Goal: Communication & Community: Answer question/provide support

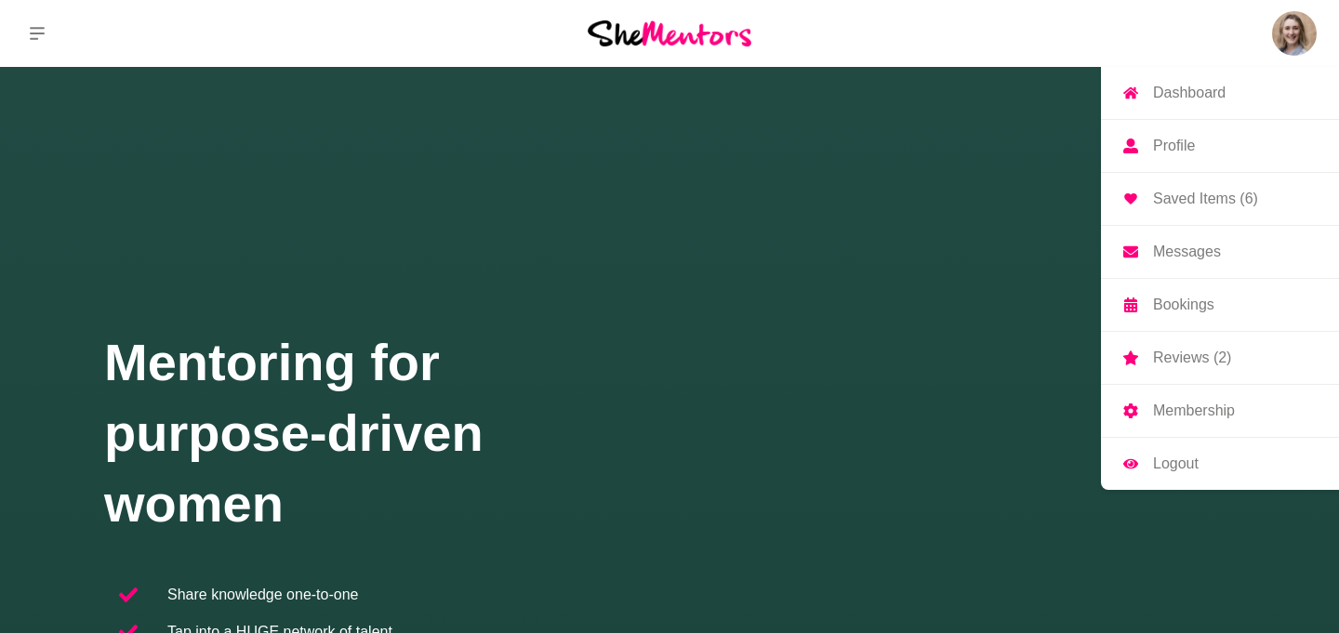
click at [1276, 37] on img at bounding box center [1294, 33] width 45 height 45
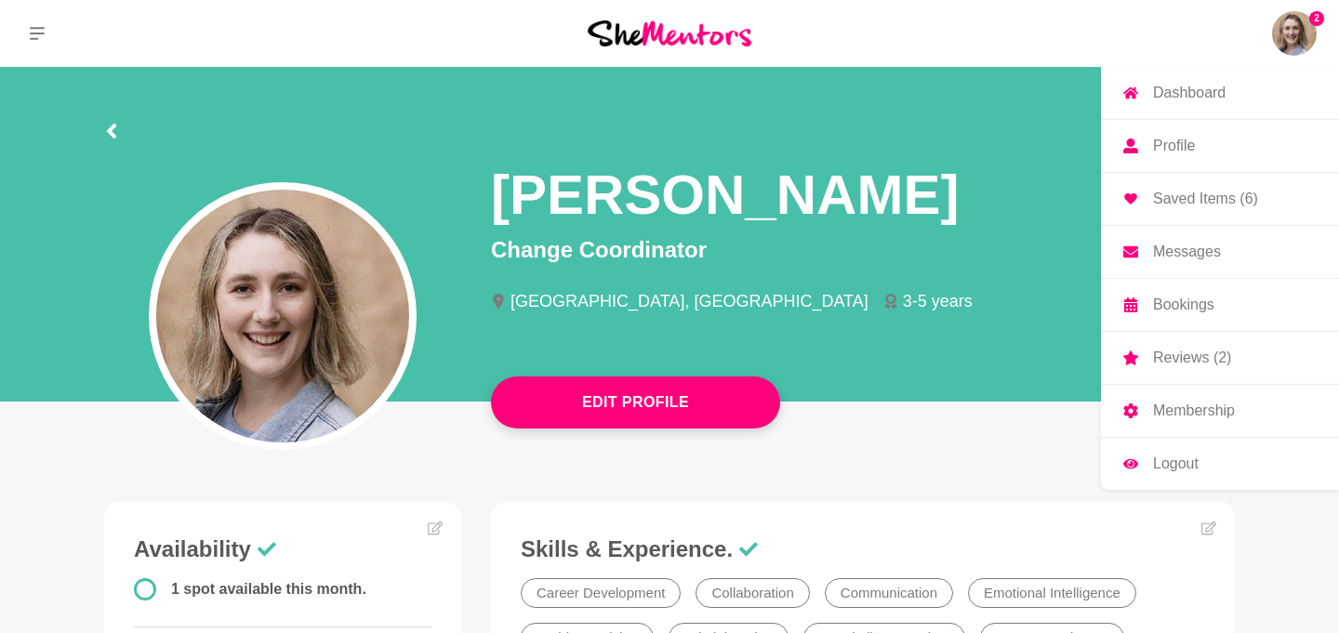
click at [1195, 258] on p "Messages" at bounding box center [1187, 251] width 68 height 15
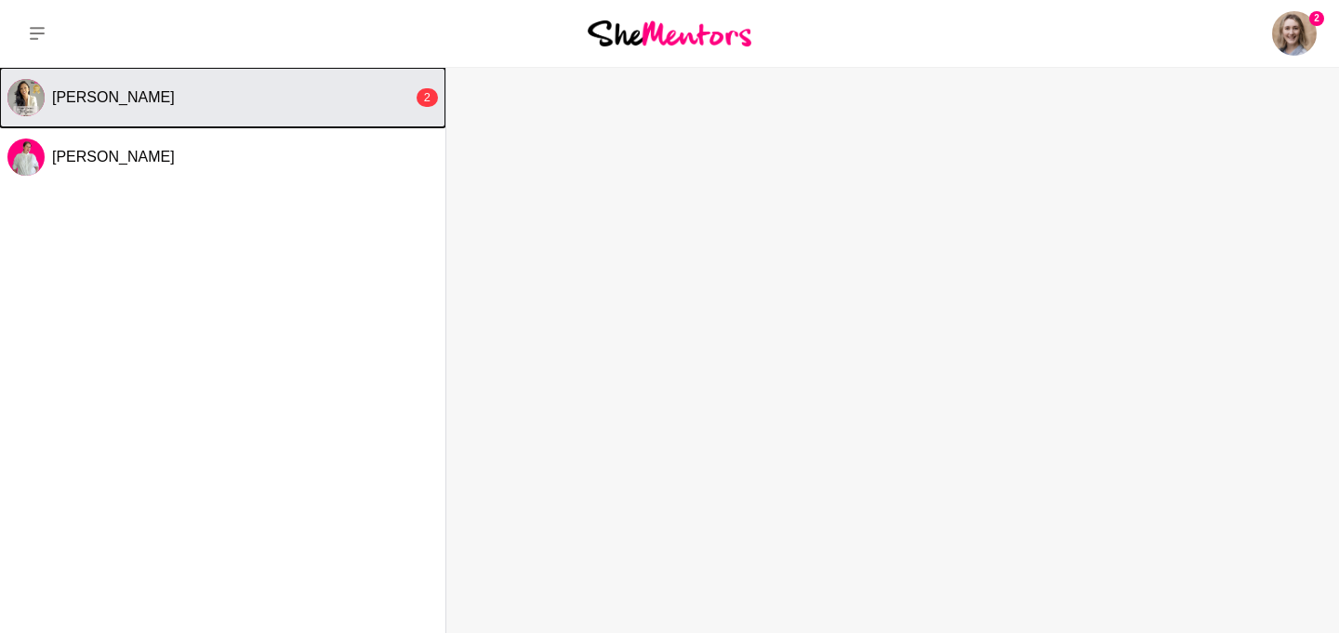
click at [220, 121] on button "[PERSON_NAME] 2" at bounding box center [222, 97] width 445 height 59
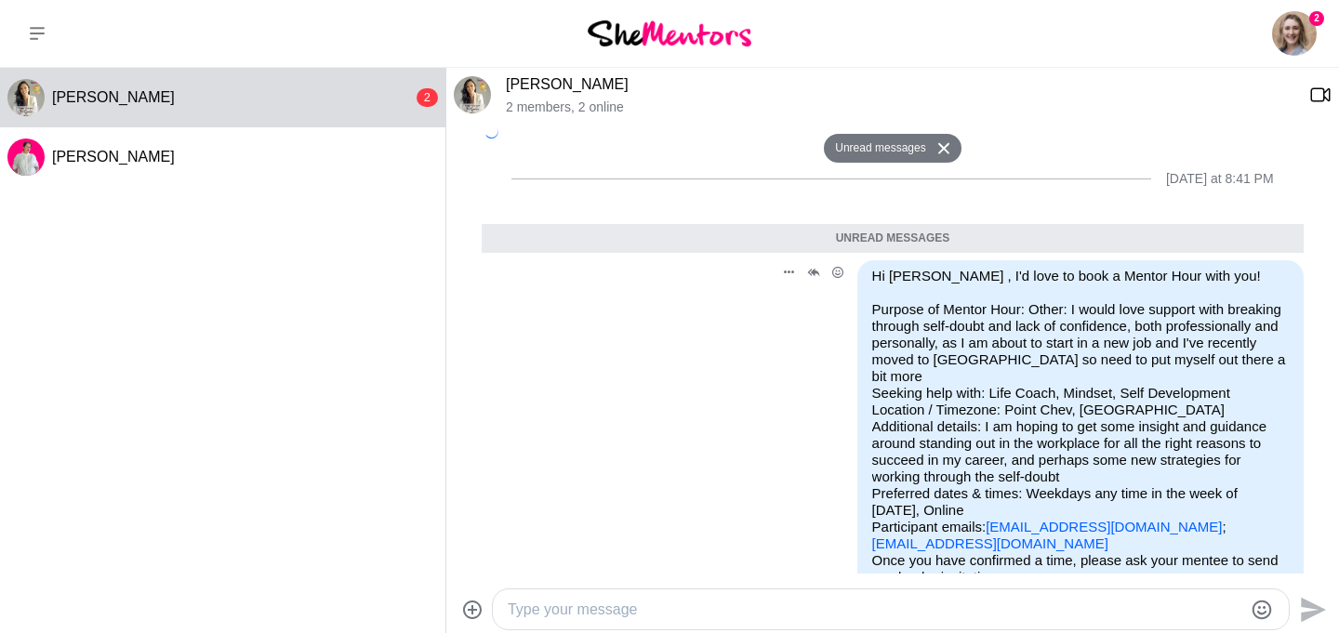
scroll to position [268, 0]
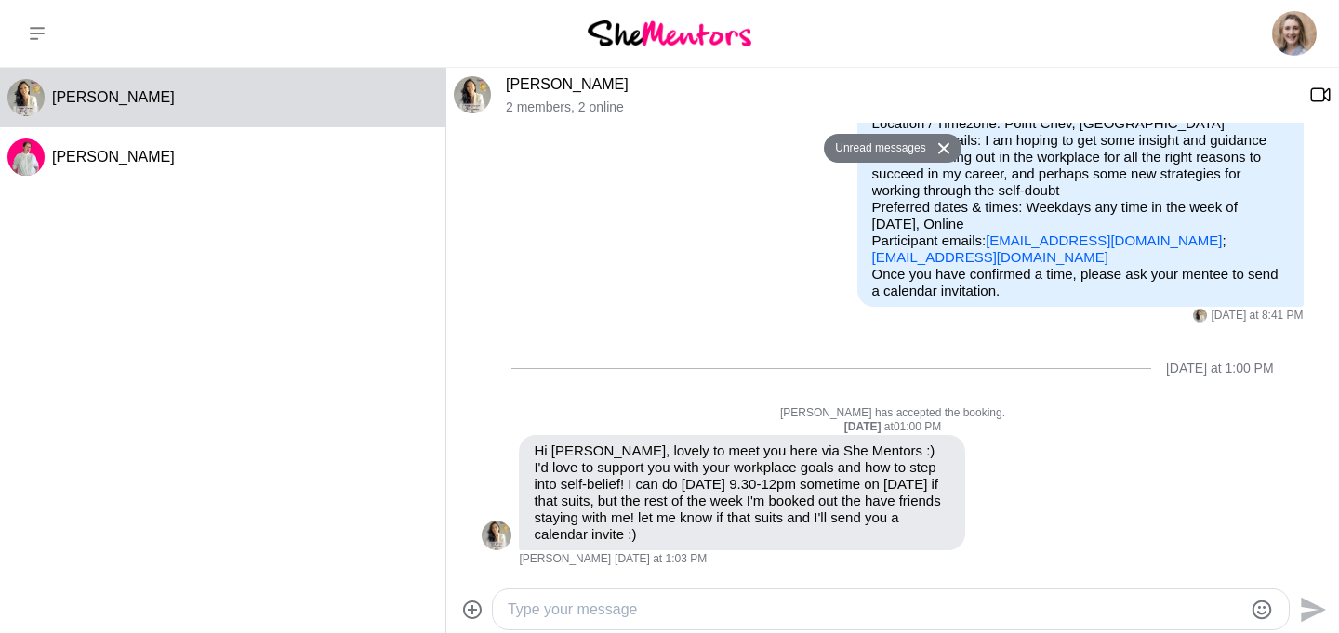
click at [775, 614] on textarea "Type your message" at bounding box center [875, 610] width 734 height 22
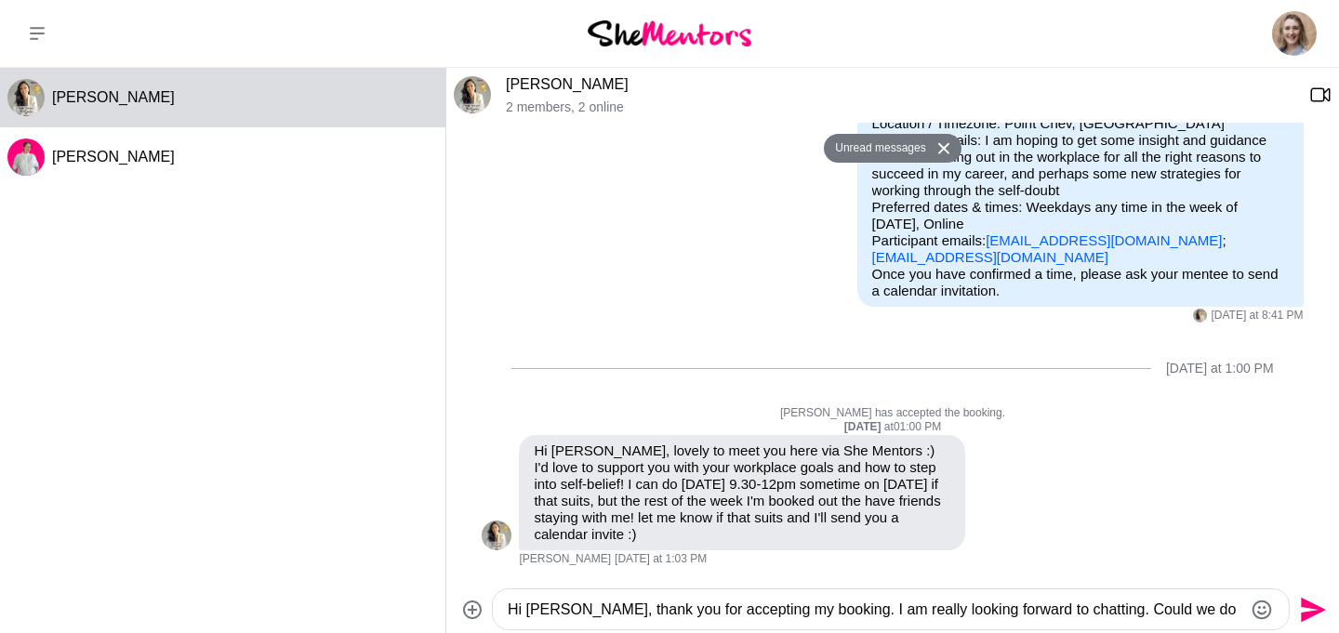
click at [1137, 614] on textarea "Hi [PERSON_NAME], thank you for accepting my booking. I am really looking forwa…" at bounding box center [875, 610] width 734 height 22
click at [1199, 607] on textarea "Hi [PERSON_NAME], thank you for accepting my booking. I am really looking forwa…" at bounding box center [875, 610] width 734 height 22
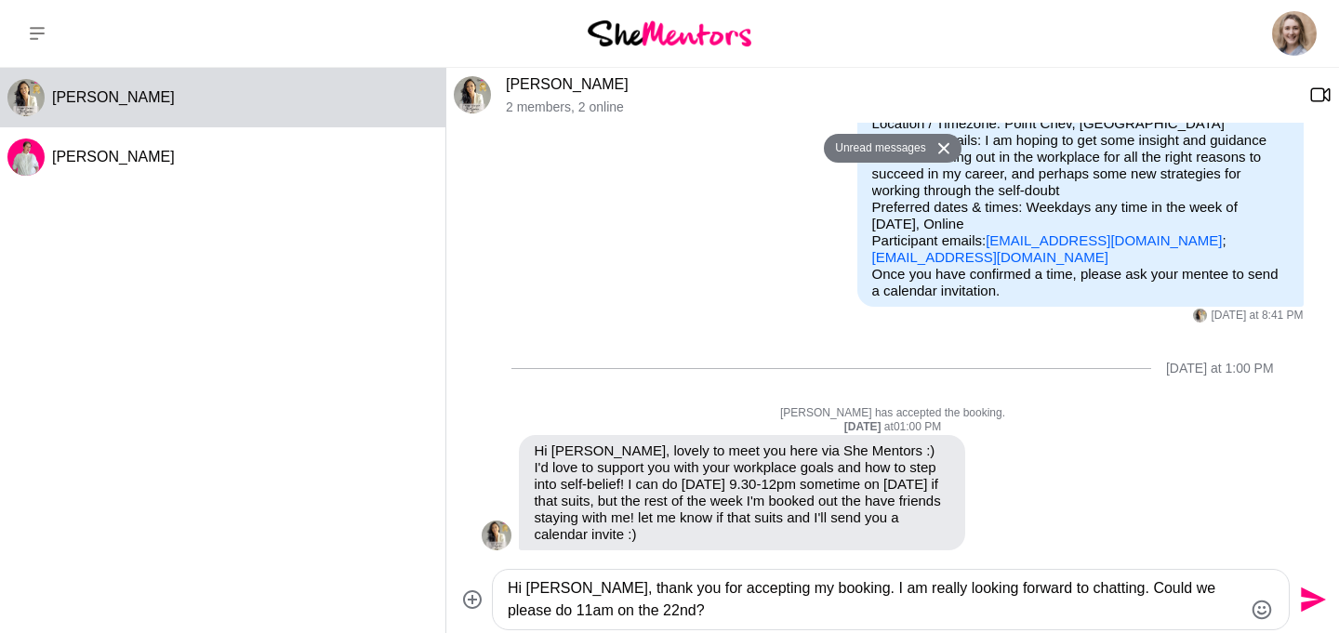
click at [1065, 592] on textarea "Hi [PERSON_NAME], thank you for accepting my booking. I am really looking forwa…" at bounding box center [875, 599] width 734 height 45
click at [671, 617] on textarea "Hi [PERSON_NAME], thank you for accepting my booking. I am really looking forwa…" at bounding box center [875, 599] width 734 height 45
type textarea "Hi [PERSON_NAME], thank you for accepting my booking. I am really looking forwa…"
click at [1308, 600] on icon "Send" at bounding box center [1311, 600] width 30 height 30
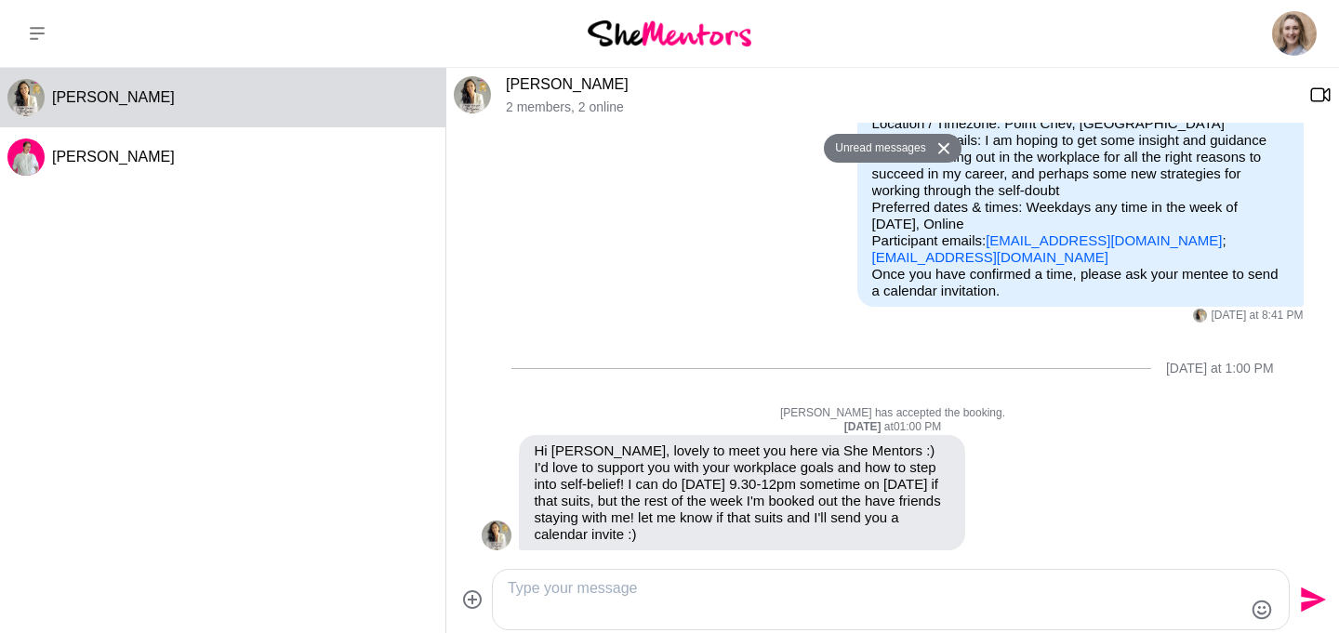
scroll to position [340, 0]
